Goal: Navigation & Orientation: Find specific page/section

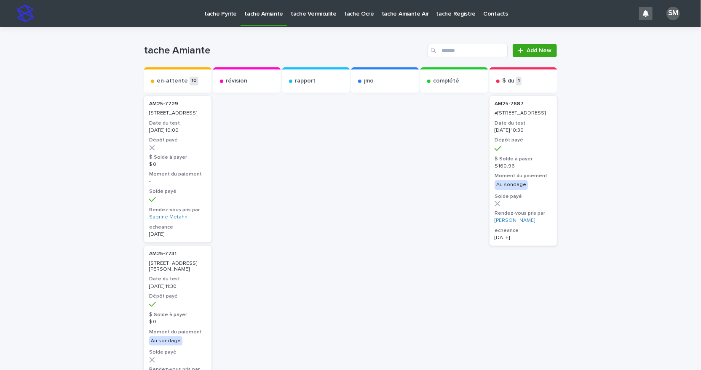
click at [215, 14] on p "tache Pyrite" at bounding box center [220, 9] width 32 height 18
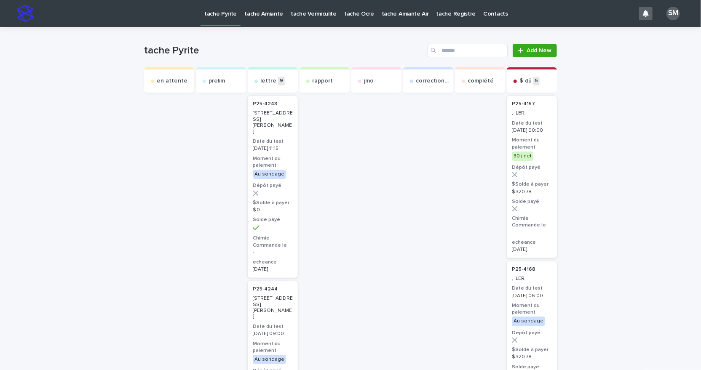
click at [251, 11] on p "tache Amiante" at bounding box center [263, 9] width 39 height 18
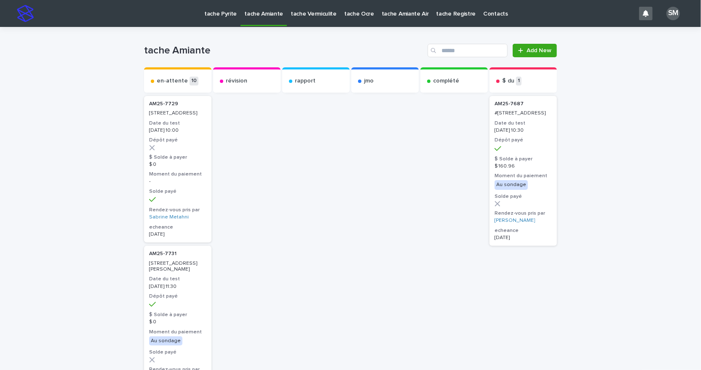
click at [214, 16] on p "tache Pyrite" at bounding box center [220, 9] width 32 height 18
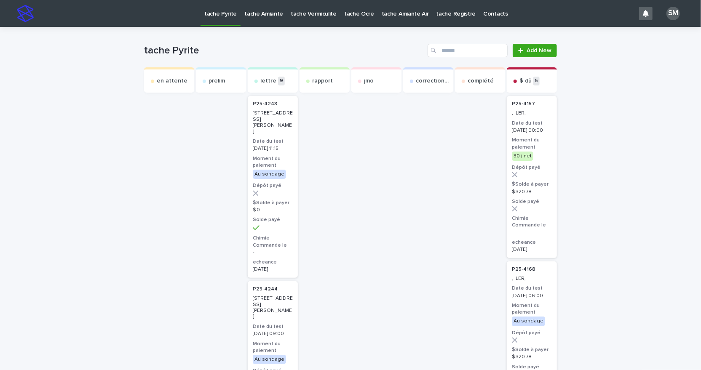
click at [251, 16] on p "tache Amiante" at bounding box center [263, 9] width 39 height 18
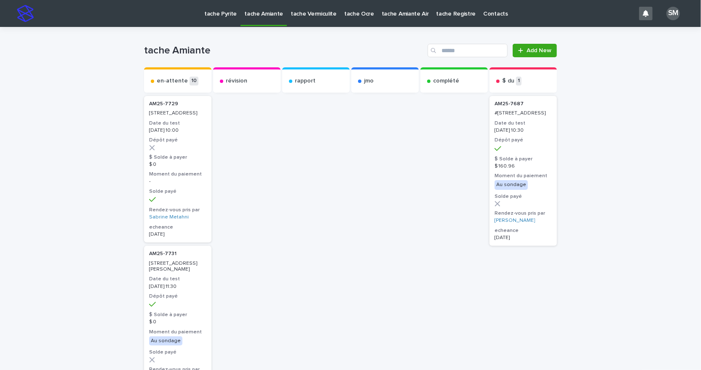
click at [317, 16] on p "tache Vermiculite" at bounding box center [314, 9] width 46 height 18
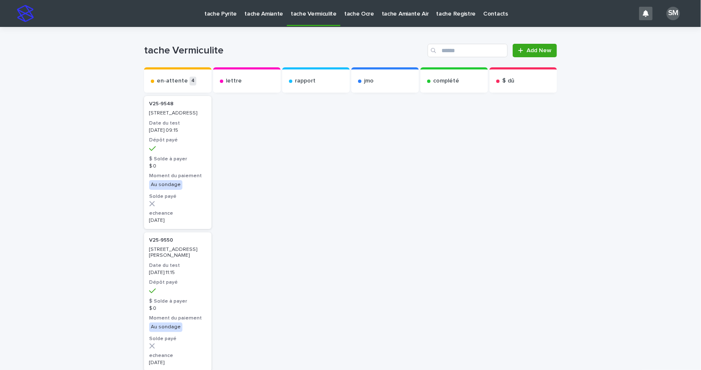
click at [216, 11] on p "tache Pyrite" at bounding box center [220, 9] width 32 height 18
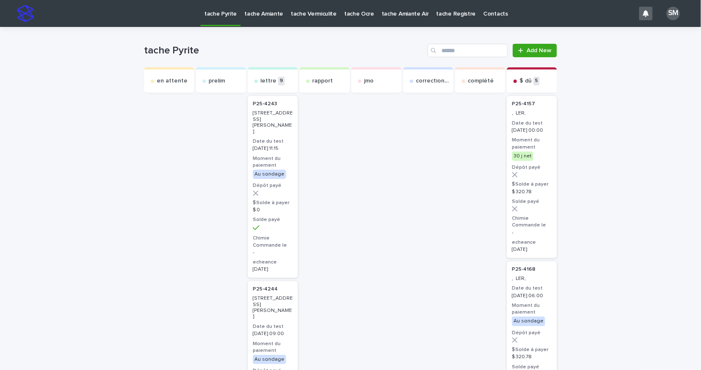
click at [248, 11] on p "tache Amiante" at bounding box center [263, 9] width 39 height 18
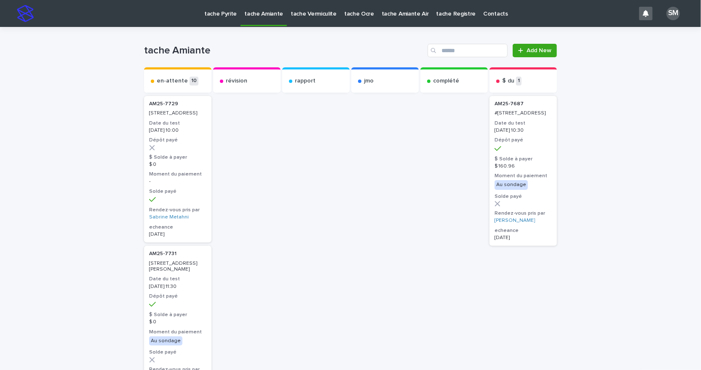
click at [307, 16] on p "tache Vermiculite" at bounding box center [314, 9] width 46 height 18
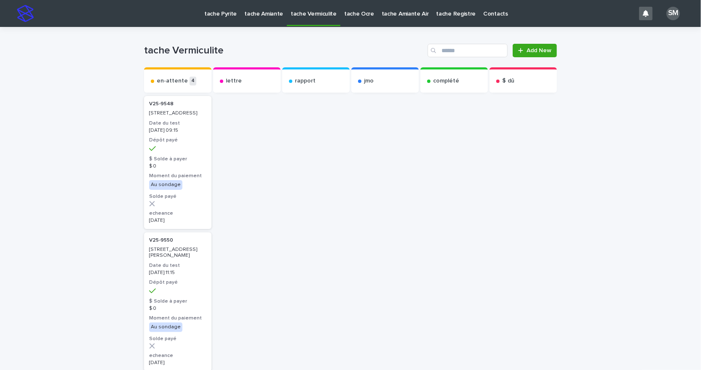
click at [357, 16] on p "tache Ocre" at bounding box center [359, 9] width 30 height 18
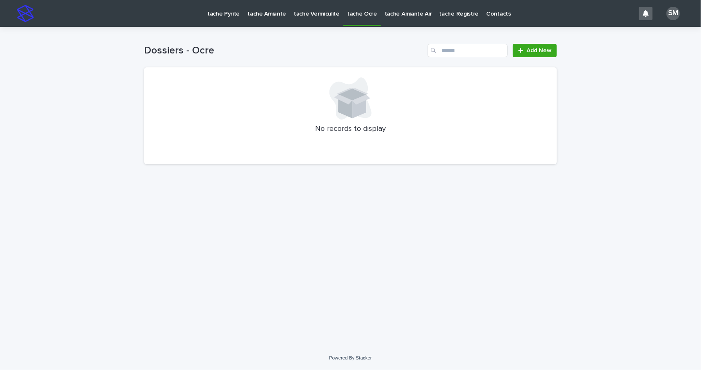
click at [221, 16] on p "tache Pyrite" at bounding box center [223, 9] width 32 height 18
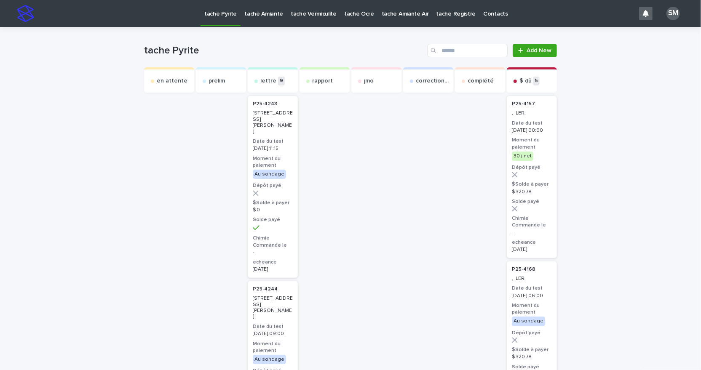
click at [247, 19] on link "tache Amiante" at bounding box center [263, 13] width 46 height 26
